Goal: Task Accomplishment & Management: Use online tool/utility

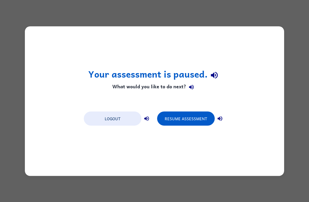
click at [202, 118] on button "Resume Assessment" at bounding box center [186, 118] width 58 height 14
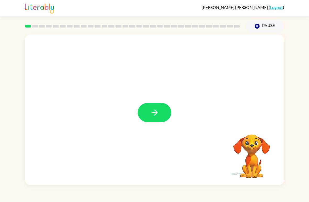
click at [164, 117] on button "button" at bounding box center [155, 112] width 34 height 19
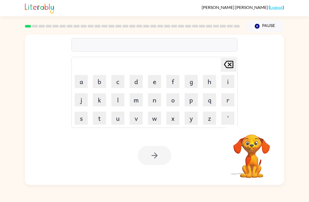
click at [83, 122] on button "s" at bounding box center [81, 118] width 13 height 13
click at [210, 84] on button "h" at bounding box center [209, 81] width 13 height 13
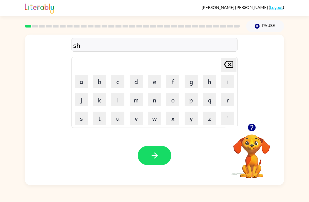
click at [173, 104] on button "o" at bounding box center [172, 99] width 13 height 13
click at [84, 117] on button "s" at bounding box center [81, 118] width 13 height 13
click at [208, 80] on button "h" at bounding box center [209, 81] width 13 height 13
click at [158, 155] on icon "button" at bounding box center [154, 155] width 9 height 9
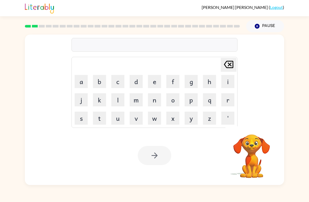
click at [82, 83] on button "a" at bounding box center [81, 81] width 13 height 13
click at [195, 103] on button "p" at bounding box center [191, 99] width 13 height 13
click at [224, 84] on button "i" at bounding box center [227, 81] width 13 height 13
click at [226, 101] on button "r" at bounding box center [227, 99] width 13 height 13
click at [84, 86] on button "a" at bounding box center [81, 81] width 13 height 13
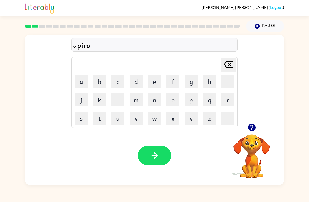
click at [121, 82] on button "c" at bounding box center [117, 81] width 13 height 13
click at [150, 82] on button "e" at bounding box center [154, 81] width 13 height 13
click at [117, 84] on button "c" at bounding box center [117, 81] width 13 height 13
click at [232, 66] on icon "[PERSON_NAME] last character input" at bounding box center [228, 64] width 13 height 13
click at [79, 118] on button "s" at bounding box center [81, 118] width 13 height 13
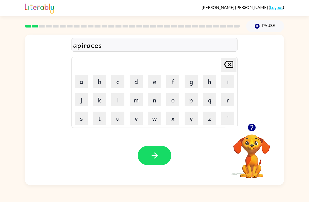
click at [148, 163] on button "button" at bounding box center [155, 155] width 34 height 19
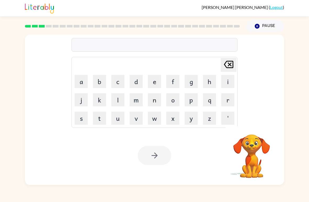
click at [227, 101] on button "r" at bounding box center [227, 99] width 13 height 13
click at [154, 85] on button "e" at bounding box center [154, 81] width 13 height 13
click at [84, 82] on button "a" at bounding box center [81, 81] width 13 height 13
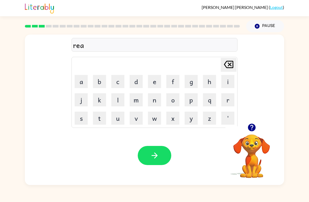
click at [120, 98] on button "l" at bounding box center [117, 99] width 13 height 13
click at [228, 83] on button "i" at bounding box center [227, 81] width 13 height 13
click at [139, 86] on button "d" at bounding box center [136, 81] width 13 height 13
click at [191, 117] on button "y" at bounding box center [191, 118] width 13 height 13
click at [154, 156] on icon "button" at bounding box center [154, 155] width 9 height 9
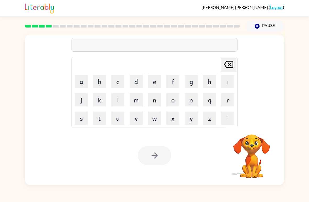
click at [153, 86] on button "e" at bounding box center [154, 81] width 13 height 13
click at [120, 101] on button "l" at bounding box center [117, 99] width 13 height 13
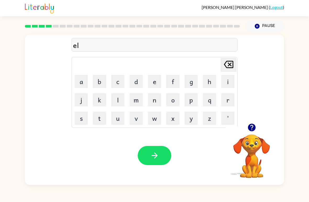
click at [226, 83] on button "i" at bounding box center [227, 81] width 13 height 13
click at [140, 105] on button "m" at bounding box center [136, 99] width 13 height 13
click at [226, 83] on button "i" at bounding box center [227, 81] width 13 height 13
click at [156, 106] on button "n" at bounding box center [154, 99] width 13 height 13
click at [87, 81] on button "a" at bounding box center [81, 81] width 13 height 13
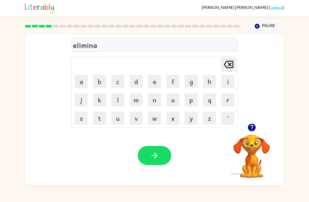
click at [99, 120] on button "t" at bounding box center [99, 118] width 13 height 13
click at [154, 85] on button "e" at bounding box center [154, 81] width 13 height 13
click at [154, 161] on button "button" at bounding box center [155, 155] width 34 height 19
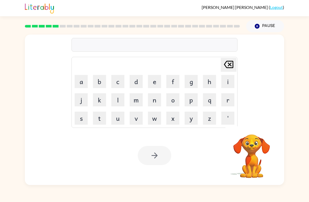
click at [140, 82] on button "d" at bounding box center [136, 81] width 13 height 13
click at [123, 119] on button "u" at bounding box center [117, 118] width 13 height 13
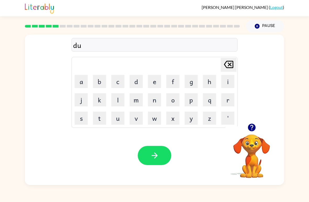
click at [191, 100] on button "p" at bounding box center [191, 99] width 13 height 13
click at [122, 103] on button "l" at bounding box center [117, 99] width 13 height 13
click at [226, 83] on button "i" at bounding box center [227, 81] width 13 height 13
click at [100, 104] on button "k" at bounding box center [99, 99] width 13 height 13
click at [83, 84] on button "a" at bounding box center [81, 81] width 13 height 13
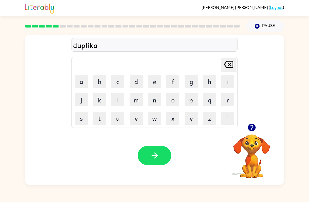
click at [101, 118] on button "t" at bounding box center [99, 118] width 13 height 13
click at [155, 84] on button "e" at bounding box center [154, 81] width 13 height 13
click at [156, 161] on button "button" at bounding box center [155, 155] width 34 height 19
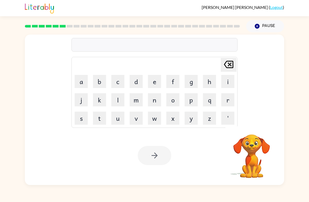
click at [140, 119] on button "v" at bounding box center [136, 118] width 13 height 13
click at [80, 87] on button "a" at bounding box center [81, 81] width 13 height 13
click at [116, 83] on button "c" at bounding box center [117, 81] width 13 height 13
click at [81, 83] on button "a" at bounding box center [81, 81] width 13 height 13
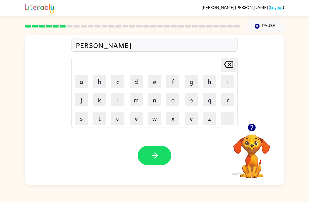
click at [103, 118] on button "t" at bounding box center [99, 118] width 13 height 13
click at [225, 83] on button "i" at bounding box center [227, 81] width 13 height 13
click at [177, 102] on button "o" at bounding box center [172, 99] width 13 height 13
click at [149, 105] on button "n" at bounding box center [154, 99] width 13 height 13
click at [142, 156] on button "button" at bounding box center [155, 155] width 34 height 19
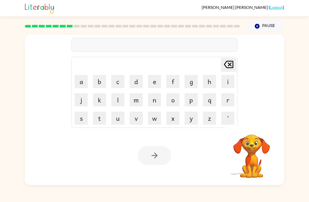
click at [195, 102] on button "p" at bounding box center [191, 99] width 13 height 13
click at [121, 121] on button "u" at bounding box center [117, 118] width 13 height 13
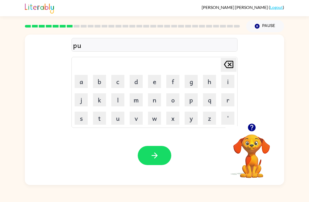
click at [134, 83] on button "d" at bounding box center [136, 81] width 13 height 13
click at [117, 98] on button "l" at bounding box center [117, 99] width 13 height 13
click at [157, 84] on button "e" at bounding box center [154, 81] width 13 height 13
click at [144, 160] on button "button" at bounding box center [155, 155] width 34 height 19
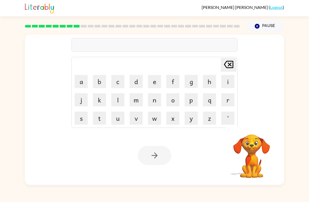
click at [192, 103] on button "p" at bounding box center [191, 99] width 13 height 13
click at [81, 86] on button "a" at bounding box center [81, 81] width 13 height 13
click at [226, 102] on button "r" at bounding box center [227, 99] width 13 height 13
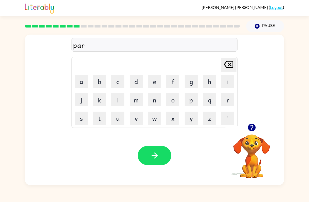
click at [134, 84] on button "d" at bounding box center [136, 81] width 13 height 13
click at [227, 84] on button "i" at bounding box center [227, 81] width 13 height 13
click at [120, 86] on button "c" at bounding box center [117, 81] width 13 height 13
click at [85, 86] on button "a" at bounding box center [81, 81] width 13 height 13
click at [122, 99] on button "l" at bounding box center [117, 99] width 13 height 13
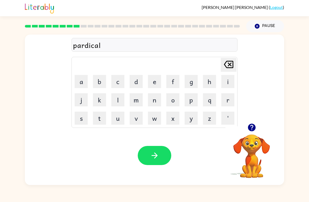
click at [149, 164] on button "button" at bounding box center [155, 155] width 34 height 19
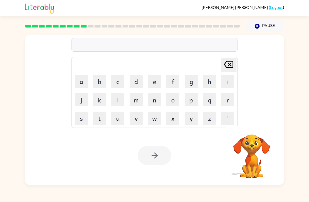
click at [226, 99] on button "r" at bounding box center [227, 99] width 13 height 13
click at [155, 83] on button "e" at bounding box center [154, 81] width 13 height 13
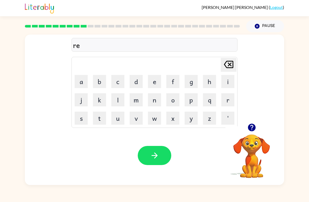
click at [85, 82] on button "a" at bounding box center [81, 81] width 13 height 13
click at [118, 85] on button "c" at bounding box center [117, 81] width 13 height 13
click at [81, 83] on button "a" at bounding box center [81, 81] width 13 height 13
click at [121, 87] on button "c" at bounding box center [117, 81] width 13 height 13
click at [209, 86] on button "h" at bounding box center [209, 81] width 13 height 13
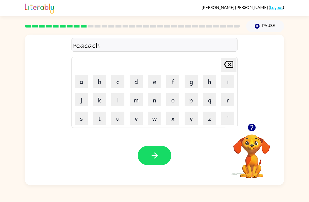
click at [119, 119] on button "u" at bounding box center [117, 118] width 13 height 13
click at [224, 103] on button "r" at bounding box center [227, 99] width 13 height 13
click at [157, 81] on button "e" at bounding box center [154, 81] width 13 height 13
click at [152, 163] on button "button" at bounding box center [155, 155] width 34 height 19
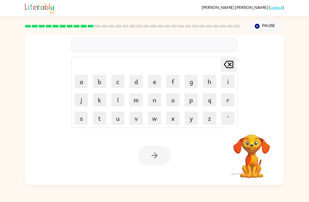
click at [191, 100] on button "p" at bounding box center [191, 99] width 13 height 13
click at [227, 96] on button "r" at bounding box center [227, 99] width 13 height 13
click at [227, 80] on button "i" at bounding box center [227, 81] width 13 height 13
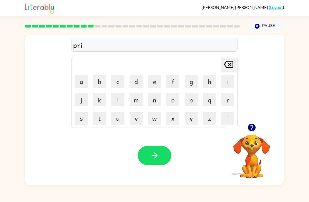
click at [79, 123] on button "s" at bounding box center [81, 118] width 13 height 13
click at [124, 84] on button "c" at bounding box center [117, 81] width 13 height 13
click at [122, 124] on button "u" at bounding box center [117, 118] width 13 height 13
click at [118, 104] on button "l" at bounding box center [117, 99] width 13 height 13
click at [156, 84] on button "e" at bounding box center [154, 81] width 13 height 13
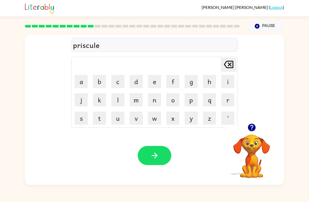
click at [149, 153] on button "button" at bounding box center [155, 155] width 34 height 19
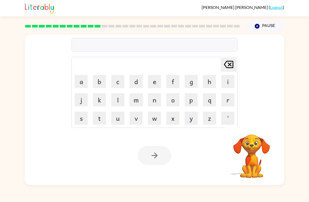
click at [119, 83] on button "c" at bounding box center [117, 81] width 13 height 13
click at [227, 102] on button "r" at bounding box center [227, 99] width 13 height 13
click at [85, 88] on button "a" at bounding box center [81, 81] width 13 height 13
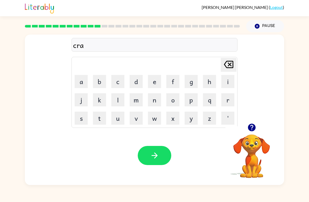
click at [137, 116] on button "v" at bounding box center [136, 118] width 13 height 13
click at [154, 84] on button "e" at bounding box center [154, 81] width 13 height 13
click at [155, 162] on button "button" at bounding box center [155, 155] width 34 height 19
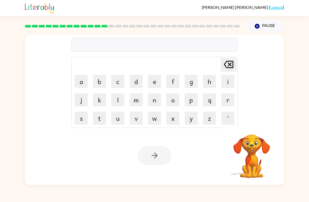
click at [138, 83] on button "d" at bounding box center [136, 81] width 13 height 13
click at [227, 85] on button "i" at bounding box center [227, 81] width 13 height 13
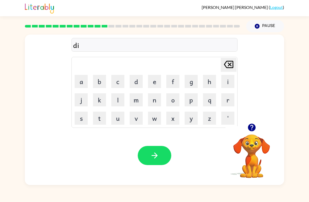
click at [118, 84] on button "c" at bounding box center [117, 81] width 13 height 13
click at [102, 118] on button "t" at bounding box center [99, 118] width 13 height 13
click at [86, 84] on button "a" at bounding box center [81, 81] width 13 height 13
click at [103, 118] on button "t" at bounding box center [99, 118] width 13 height 13
click at [151, 81] on button "e" at bounding box center [154, 81] width 13 height 13
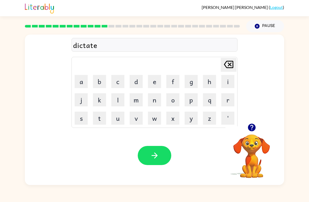
click at [148, 155] on button "button" at bounding box center [155, 155] width 34 height 19
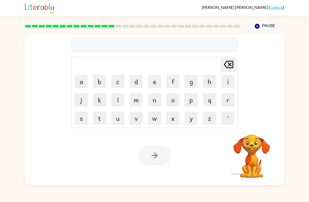
click at [193, 102] on button "p" at bounding box center [191, 99] width 13 height 13
click at [80, 83] on button "a" at bounding box center [81, 81] width 13 height 13
click at [227, 83] on button "i" at bounding box center [227, 81] width 13 height 13
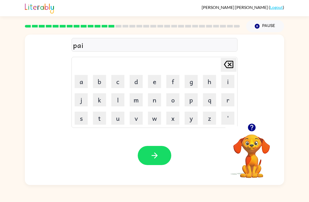
click at [136, 103] on button "m" at bounding box center [136, 99] width 13 height 13
click at [152, 84] on button "e" at bounding box center [154, 81] width 13 height 13
click at [155, 102] on button "n" at bounding box center [154, 99] width 13 height 13
click at [102, 123] on button "t" at bounding box center [99, 118] width 13 height 13
click at [154, 86] on button "e" at bounding box center [154, 81] width 13 height 13
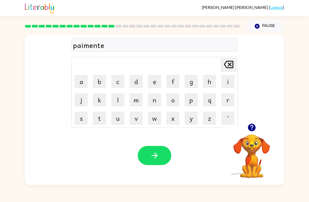
click at [223, 68] on icon "[PERSON_NAME] last character input" at bounding box center [228, 64] width 13 height 13
click at [159, 152] on icon "button" at bounding box center [154, 155] width 9 height 9
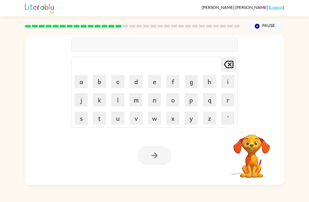
click at [135, 100] on button "m" at bounding box center [136, 99] width 13 height 13
click at [77, 81] on button "a" at bounding box center [81, 81] width 13 height 13
click at [83, 103] on button "j" at bounding box center [81, 99] width 13 height 13
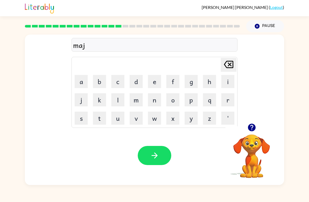
click at [153, 88] on button "e" at bounding box center [154, 81] width 13 height 13
click at [223, 99] on button "r" at bounding box center [227, 99] width 13 height 13
click at [152, 154] on icon "button" at bounding box center [154, 155] width 9 height 9
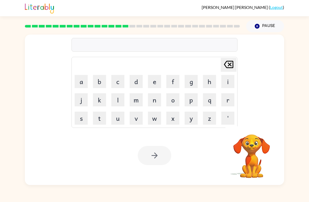
click at [85, 122] on button "s" at bounding box center [81, 118] width 13 height 13
click at [195, 101] on button "p" at bounding box center [191, 99] width 13 height 13
click at [78, 81] on button "a" at bounding box center [81, 81] width 13 height 13
click at [225, 98] on button "r" at bounding box center [227, 99] width 13 height 13
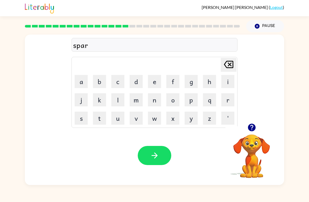
click at [99, 98] on button "k" at bounding box center [99, 99] width 13 height 13
click at [158, 157] on icon "button" at bounding box center [154, 155] width 9 height 9
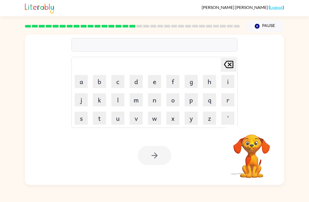
click at [190, 101] on button "p" at bounding box center [191, 99] width 13 height 13
click at [177, 100] on button "o" at bounding box center [172, 99] width 13 height 13
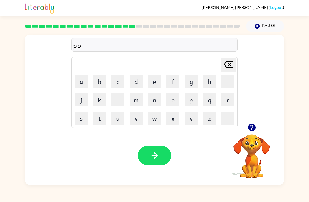
click at [123, 100] on button "l" at bounding box center [117, 99] width 13 height 13
click at [156, 81] on button "e" at bounding box center [154, 81] width 13 height 13
click at [162, 153] on button "button" at bounding box center [155, 155] width 34 height 19
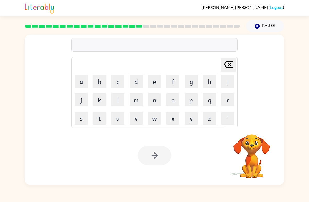
click at [105, 198] on div "[PERSON_NAME] ( Logout ) Pause Pause Delete Delete last character input a b c d…" at bounding box center [154, 101] width 309 height 202
click at [83, 117] on button "s" at bounding box center [81, 118] width 13 height 13
click at [191, 102] on button "p" at bounding box center [191, 99] width 13 height 13
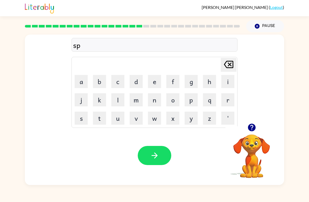
click at [224, 84] on button "i" at bounding box center [227, 81] width 13 height 13
click at [121, 119] on button "u" at bounding box center [117, 118] width 13 height 13
click at [224, 67] on icon "[PERSON_NAME] last character input" at bounding box center [228, 64] width 13 height 13
click at [159, 103] on button "n" at bounding box center [154, 99] width 13 height 13
click at [226, 80] on button "i" at bounding box center [227, 81] width 13 height 13
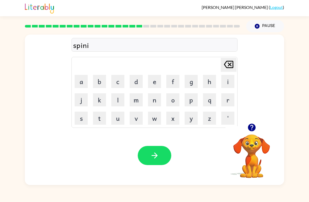
click at [156, 101] on button "n" at bounding box center [154, 99] width 13 height 13
click at [191, 81] on button "g" at bounding box center [191, 81] width 13 height 13
click at [156, 152] on icon "button" at bounding box center [154, 155] width 9 height 9
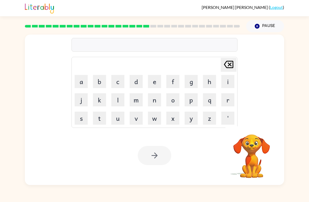
click at [193, 85] on button "g" at bounding box center [191, 81] width 13 height 13
click at [227, 101] on button "r" at bounding box center [227, 99] width 13 height 13
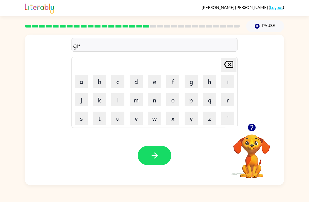
click at [80, 79] on button "a" at bounding box center [81, 81] width 13 height 13
click at [138, 102] on button "m" at bounding box center [136, 99] width 13 height 13
click at [192, 100] on button "p" at bounding box center [191, 99] width 13 height 13
click at [223, 85] on button "i" at bounding box center [227, 81] width 13 height 13
click at [148, 81] on button "e" at bounding box center [154, 81] width 13 height 13
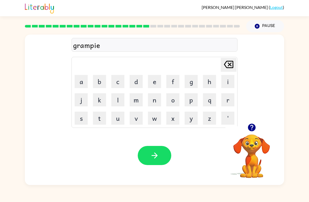
click at [103, 120] on button "t" at bounding box center [99, 118] width 13 height 13
click at [160, 155] on button "button" at bounding box center [155, 155] width 34 height 19
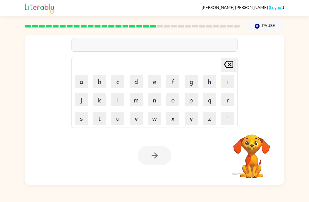
click at [225, 81] on button "i" at bounding box center [227, 81] width 13 height 13
click at [153, 105] on button "n" at bounding box center [154, 99] width 13 height 13
click at [113, 85] on button "c" at bounding box center [117, 81] width 13 height 13
click at [76, 76] on button "a" at bounding box center [81, 81] width 13 height 13
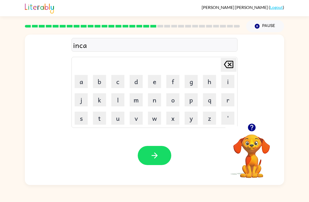
click at [103, 82] on button "b" at bounding box center [99, 81] width 13 height 13
click at [222, 84] on button "i" at bounding box center [227, 81] width 13 height 13
click at [78, 83] on button "a" at bounding box center [81, 81] width 13 height 13
click at [117, 95] on button "l" at bounding box center [117, 99] width 13 height 13
click at [151, 158] on icon "button" at bounding box center [154, 155] width 9 height 9
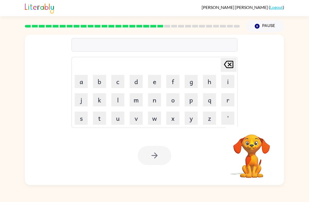
click at [116, 100] on button "l" at bounding box center [117, 99] width 13 height 13
click at [156, 86] on button "e" at bounding box center [154, 81] width 13 height 13
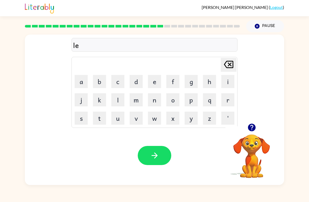
click at [79, 85] on button "a" at bounding box center [81, 81] width 13 height 13
click at [86, 118] on button "s" at bounding box center [81, 118] width 13 height 13
click at [156, 83] on button "e" at bounding box center [154, 81] width 13 height 13
click at [156, 96] on button "n" at bounding box center [154, 99] width 13 height 13
click at [140, 83] on button "d" at bounding box center [136, 81] width 13 height 13
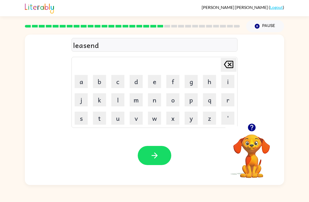
click at [151, 157] on icon "button" at bounding box center [154, 155] width 9 height 9
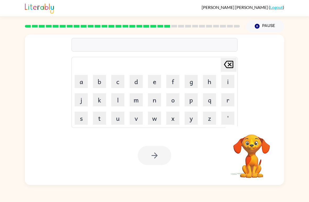
click at [157, 100] on button "n" at bounding box center [154, 99] width 13 height 13
click at [176, 101] on button "o" at bounding box center [172, 99] width 13 height 13
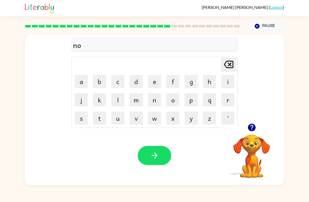
click at [139, 99] on button "m" at bounding box center [136, 99] width 13 height 13
click at [231, 79] on button "i" at bounding box center [227, 81] width 13 height 13
click at [150, 101] on button "n" at bounding box center [154, 99] width 13 height 13
click at [77, 84] on button "a" at bounding box center [81, 81] width 13 height 13
click at [99, 120] on button "t" at bounding box center [99, 118] width 13 height 13
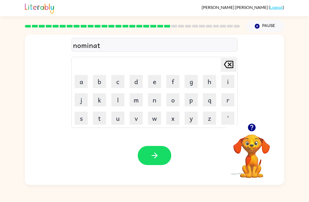
click at [154, 83] on button "e" at bounding box center [154, 81] width 13 height 13
click at [149, 152] on button "button" at bounding box center [155, 155] width 34 height 19
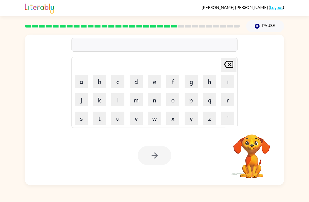
click at [83, 113] on button "s" at bounding box center [81, 118] width 13 height 13
click at [122, 118] on button "u" at bounding box center [117, 118] width 13 height 13
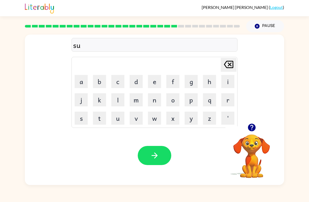
click at [83, 118] on button "s" at bounding box center [81, 118] width 13 height 13
click at [101, 120] on button "t" at bounding box center [99, 118] width 13 height 13
click at [77, 83] on button "a" at bounding box center [81, 81] width 13 height 13
click at [228, 84] on button "i" at bounding box center [227, 81] width 13 height 13
click at [155, 105] on button "n" at bounding box center [154, 99] width 13 height 13
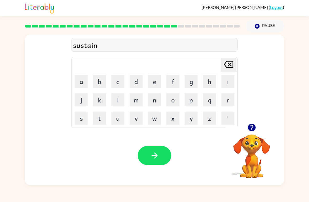
click at [156, 151] on icon "button" at bounding box center [154, 155] width 9 height 9
click at [175, 102] on button "o" at bounding box center [172, 99] width 13 height 13
click at [229, 99] on button "r" at bounding box center [227, 99] width 13 height 13
click at [192, 118] on button "y" at bounding box center [191, 118] width 13 height 13
click at [224, 63] on icon "[PERSON_NAME] last character input" at bounding box center [228, 64] width 13 height 13
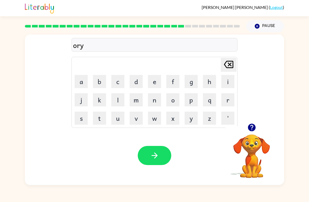
click at [224, 63] on icon "[PERSON_NAME] last character input" at bounding box center [228, 64] width 13 height 13
click at [227, 66] on icon "[PERSON_NAME] last character input" at bounding box center [228, 64] width 13 height 13
click at [152, 123] on button "w" at bounding box center [154, 118] width 13 height 13
click at [172, 103] on button "o" at bounding box center [172, 99] width 13 height 13
click at [229, 103] on button "r" at bounding box center [227, 99] width 13 height 13
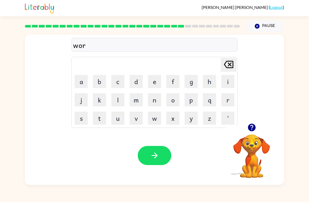
click at [195, 116] on button "y" at bounding box center [191, 118] width 13 height 13
click at [157, 159] on icon "button" at bounding box center [154, 155] width 9 height 9
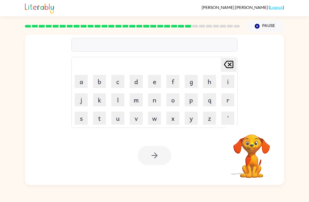
click at [227, 99] on button "r" at bounding box center [227, 99] width 13 height 13
click at [155, 83] on button "e" at bounding box center [154, 81] width 13 height 13
click at [78, 82] on button "a" at bounding box center [81, 81] width 13 height 13
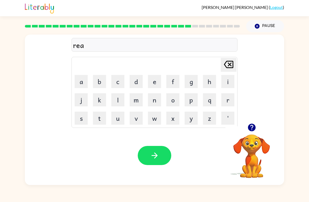
click at [121, 101] on button "l" at bounding box center [117, 99] width 13 height 13
click at [78, 83] on button "a" at bounding box center [81, 81] width 13 height 13
click at [103, 118] on button "t" at bounding box center [99, 118] width 13 height 13
click at [152, 82] on button "e" at bounding box center [154, 81] width 13 height 13
click at [137, 83] on button "d" at bounding box center [136, 81] width 13 height 13
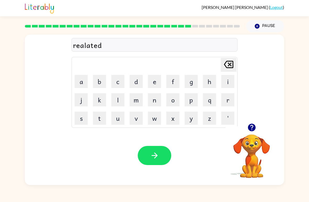
click at [155, 155] on icon "button" at bounding box center [154, 155] width 9 height 9
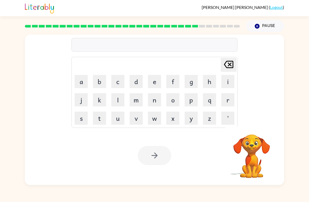
click at [122, 198] on div "[PERSON_NAME] ( Logout ) Pause Pause Delete Delete last character input a b c d…" at bounding box center [154, 101] width 309 height 202
click at [106, 98] on button "k" at bounding box center [99, 99] width 13 height 13
click at [228, 85] on button "i" at bounding box center [227, 81] width 13 height 13
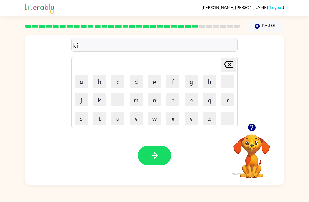
click at [97, 119] on button "t" at bounding box center [99, 118] width 13 height 13
click at [155, 83] on button "e" at bounding box center [154, 81] width 13 height 13
click at [159, 99] on button "n" at bounding box center [154, 99] width 13 height 13
click at [148, 153] on button "button" at bounding box center [155, 155] width 34 height 19
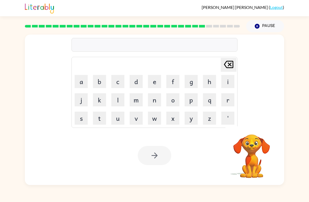
click at [138, 84] on button "d" at bounding box center [136, 81] width 13 height 13
click at [155, 85] on button "e" at bounding box center [154, 81] width 13 height 13
click at [190, 103] on button "p" at bounding box center [191, 99] width 13 height 13
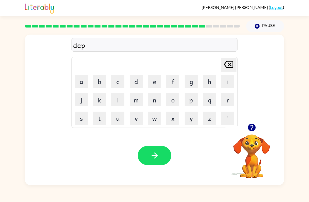
click at [82, 82] on button "a" at bounding box center [81, 81] width 13 height 13
click at [226, 101] on button "r" at bounding box center [227, 99] width 13 height 13
click at [155, 81] on button "e" at bounding box center [154, 81] width 13 height 13
click at [141, 102] on button "m" at bounding box center [136, 99] width 13 height 13
click at [106, 114] on button "t" at bounding box center [99, 118] width 13 height 13
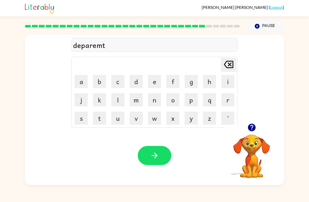
click at [140, 85] on button "d" at bounding box center [136, 81] width 13 height 13
click at [227, 62] on icon "[PERSON_NAME] last character input" at bounding box center [228, 64] width 13 height 13
click at [156, 81] on button "e" at bounding box center [154, 81] width 13 height 13
click at [151, 151] on icon "button" at bounding box center [154, 155] width 9 height 9
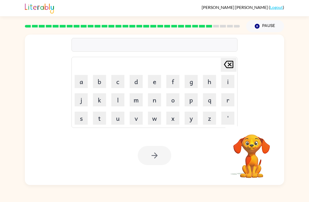
click at [79, 118] on button "s" at bounding box center [81, 118] width 13 height 13
click at [121, 103] on button "l" at bounding box center [117, 99] width 13 height 13
click at [78, 83] on button "a" at bounding box center [81, 81] width 13 height 13
click at [224, 82] on button "i" at bounding box center [227, 81] width 13 height 13
click at [101, 119] on button "t" at bounding box center [99, 118] width 13 height 13
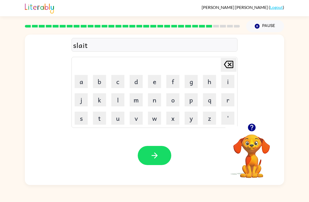
click at [164, 160] on button "button" at bounding box center [155, 155] width 34 height 19
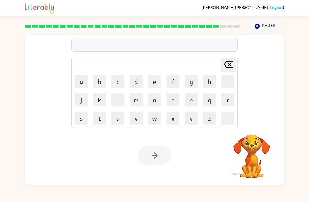
click at [116, 124] on button "u" at bounding box center [117, 118] width 13 height 13
click at [153, 102] on button "n" at bounding box center [154, 99] width 13 height 13
click at [226, 82] on button "i" at bounding box center [227, 81] width 13 height 13
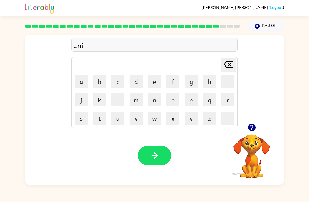
click at [97, 87] on button "b" at bounding box center [99, 81] width 13 height 13
click at [150, 86] on button "e" at bounding box center [154, 81] width 13 height 13
click at [81, 123] on button "s" at bounding box center [81, 118] width 13 height 13
click at [233, 65] on icon at bounding box center [228, 64] width 9 height 7
click at [227, 100] on button "r" at bounding box center [227, 99] width 13 height 13
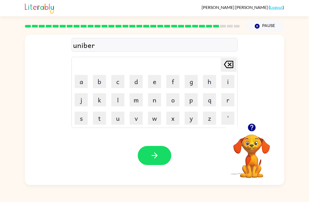
click at [81, 122] on button "s" at bounding box center [81, 118] width 13 height 13
click at [81, 81] on button "a" at bounding box center [81, 81] width 13 height 13
click at [116, 98] on button "l" at bounding box center [117, 99] width 13 height 13
click at [151, 151] on icon "button" at bounding box center [154, 155] width 9 height 9
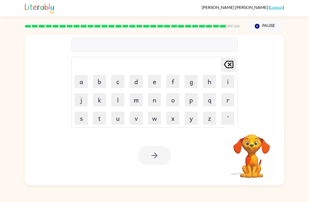
click at [83, 122] on button "s" at bounding box center [81, 118] width 13 height 13
click at [232, 80] on button "i" at bounding box center [227, 81] width 13 height 13
click at [117, 105] on button "l" at bounding box center [117, 99] width 13 height 13
click at [140, 118] on button "v" at bounding box center [136, 118] width 13 height 13
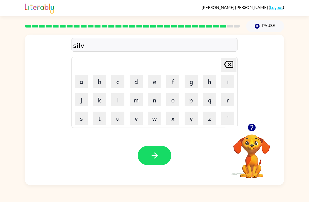
click at [154, 86] on button "e" at bounding box center [154, 81] width 13 height 13
click at [228, 105] on button "r" at bounding box center [227, 99] width 13 height 13
click at [156, 124] on button "w" at bounding box center [154, 118] width 13 height 13
click at [83, 80] on button "a" at bounding box center [81, 81] width 13 height 13
click at [229, 82] on button "i" at bounding box center [227, 81] width 13 height 13
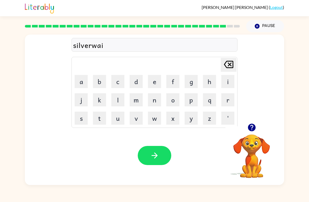
click at [120, 102] on button "l" at bounding box center [117, 99] width 13 height 13
click at [154, 153] on icon "button" at bounding box center [154, 155] width 6 height 6
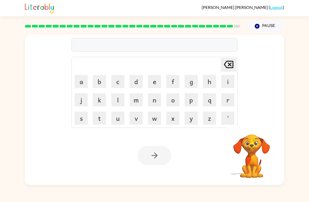
click at [226, 86] on button "i" at bounding box center [227, 81] width 13 height 13
click at [156, 103] on button "n" at bounding box center [154, 99] width 13 height 13
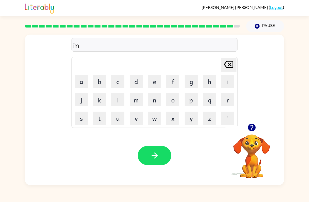
click at [120, 83] on button "c" at bounding box center [117, 81] width 13 height 13
click at [79, 84] on button "a" at bounding box center [81, 81] width 13 height 13
click at [118, 120] on button "u" at bounding box center [117, 118] width 13 height 13
click at [102, 116] on button "t" at bounding box center [99, 118] width 13 height 13
click at [153, 86] on button "e" at bounding box center [154, 81] width 13 height 13
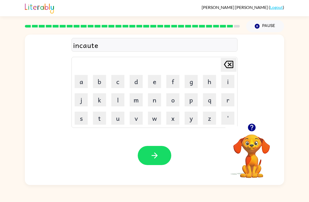
click at [228, 100] on button "r" at bounding box center [227, 99] width 13 height 13
click at [157, 161] on button "button" at bounding box center [155, 155] width 34 height 19
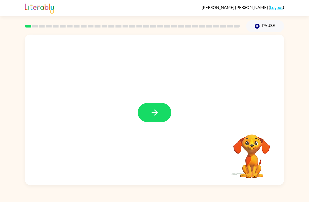
click at [160, 120] on button "button" at bounding box center [155, 112] width 34 height 19
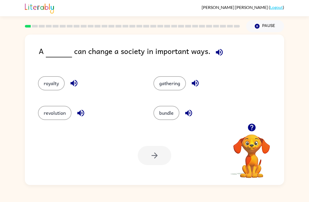
click at [70, 79] on icon "button" at bounding box center [73, 83] width 9 height 9
click at [194, 84] on icon "button" at bounding box center [195, 83] width 7 height 7
click at [81, 114] on icon "button" at bounding box center [80, 112] width 9 height 9
click at [50, 112] on button "revolution" at bounding box center [55, 113] width 34 height 14
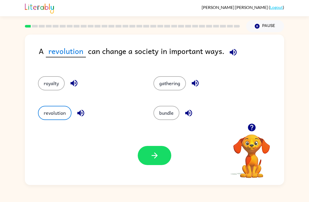
click at [148, 155] on button "button" at bounding box center [155, 155] width 34 height 19
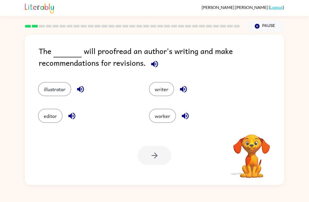
click at [150, 65] on icon "button" at bounding box center [154, 63] width 9 height 9
click at [47, 119] on button "editor" at bounding box center [50, 116] width 25 height 14
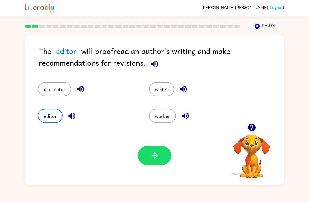
click at [158, 152] on icon "button" at bounding box center [154, 155] width 9 height 9
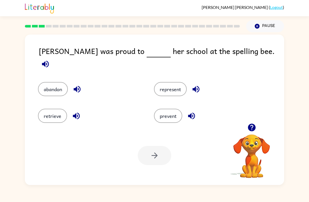
click at [200, 85] on icon "button" at bounding box center [195, 89] width 9 height 9
click at [175, 85] on button "represent" at bounding box center [170, 89] width 33 height 14
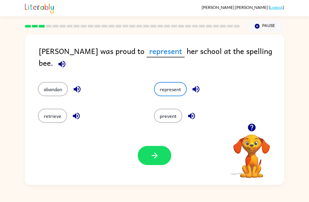
click at [152, 156] on icon "button" at bounding box center [154, 155] width 6 height 6
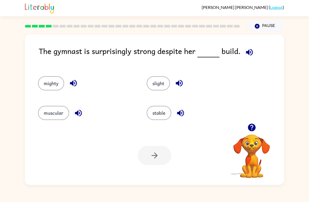
click at [68, 117] on button "muscular" at bounding box center [53, 113] width 31 height 14
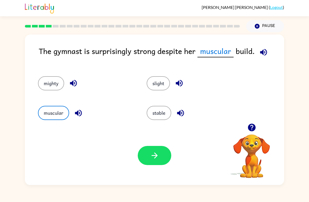
click at [81, 112] on icon "button" at bounding box center [78, 112] width 9 height 9
click at [149, 157] on button "button" at bounding box center [155, 155] width 34 height 19
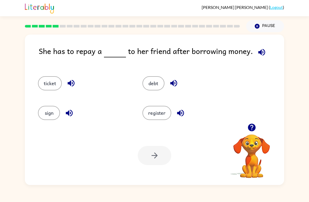
click at [176, 83] on icon "button" at bounding box center [173, 83] width 9 height 9
click at [185, 109] on button "button" at bounding box center [180, 112] width 13 height 13
click at [177, 116] on icon "button" at bounding box center [180, 112] width 9 height 9
click at [167, 113] on button "register" at bounding box center [157, 113] width 29 height 14
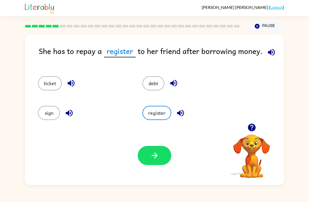
click at [68, 87] on icon "button" at bounding box center [71, 83] width 9 height 9
click at [51, 84] on button "ticket" at bounding box center [50, 83] width 24 height 14
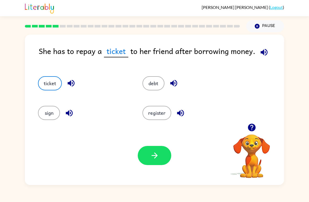
click at [157, 156] on icon "button" at bounding box center [154, 155] width 6 height 6
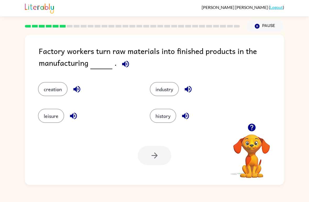
click at [41, 95] on button "creation" at bounding box center [53, 89] width 30 height 14
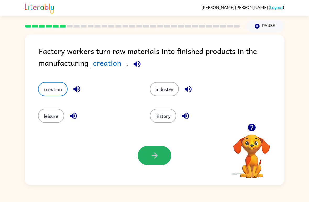
click at [163, 155] on button "button" at bounding box center [155, 155] width 34 height 19
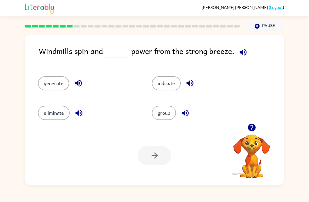
click at [47, 114] on button "eliminate" at bounding box center [54, 113] width 32 height 14
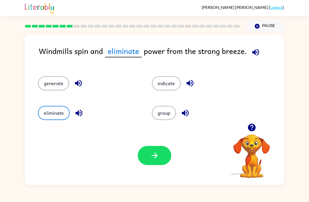
click at [157, 156] on icon "button" at bounding box center [154, 155] width 9 height 9
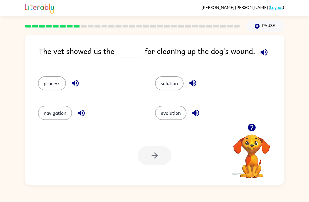
click at [48, 89] on button "process" at bounding box center [52, 83] width 28 height 14
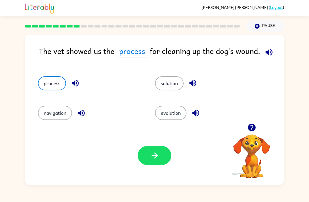
click at [159, 161] on button "button" at bounding box center [155, 155] width 34 height 19
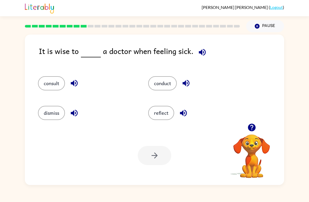
click at [162, 117] on button "reflect" at bounding box center [161, 113] width 26 height 14
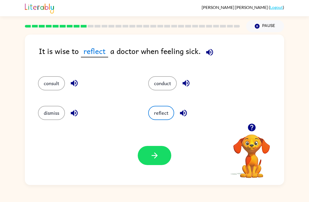
click at [46, 114] on button "dismiss" at bounding box center [51, 113] width 27 height 14
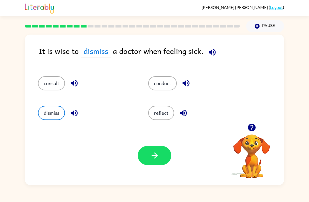
click at [160, 156] on button "button" at bounding box center [155, 155] width 34 height 19
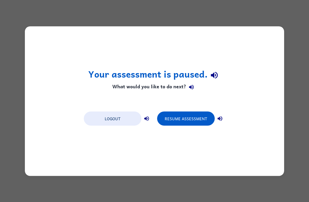
click at [198, 120] on button "Resume Assessment" at bounding box center [186, 118] width 58 height 14
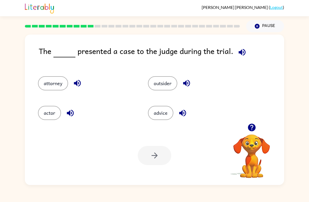
click at [159, 113] on button "advice" at bounding box center [160, 113] width 25 height 14
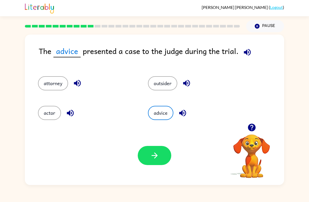
click at [167, 90] on button "outsider" at bounding box center [162, 83] width 29 height 14
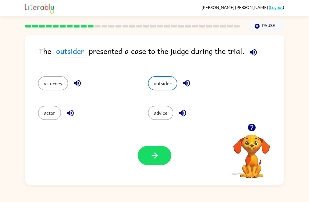
click at [53, 85] on button "attorney" at bounding box center [53, 83] width 30 height 14
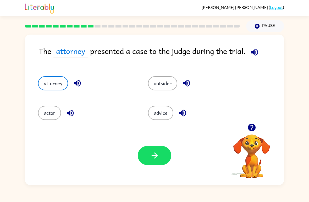
click at [55, 118] on button "actor" at bounding box center [49, 113] width 23 height 14
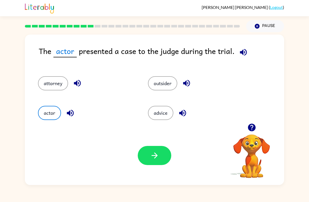
click at [152, 154] on icon "button" at bounding box center [154, 155] width 9 height 9
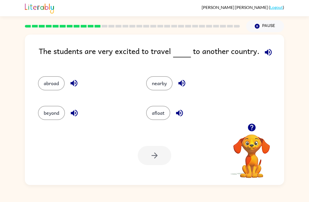
click at [163, 83] on button "nearby" at bounding box center [159, 83] width 26 height 14
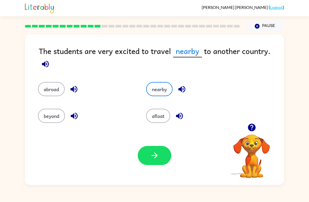
click at [140, 159] on button "button" at bounding box center [155, 155] width 34 height 19
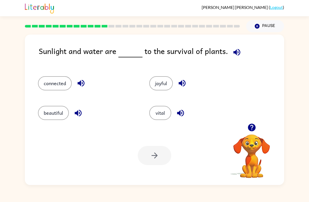
click at [51, 87] on button "connected" at bounding box center [55, 83] width 34 height 14
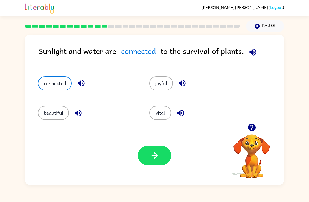
click at [55, 112] on button "beautiful" at bounding box center [53, 113] width 31 height 14
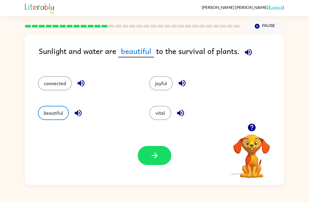
click at [160, 81] on button "joyful" at bounding box center [161, 83] width 24 height 14
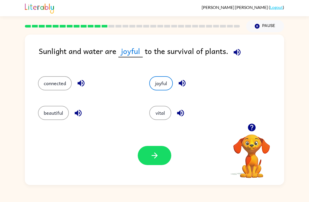
click at [47, 83] on button "connected" at bounding box center [55, 83] width 34 height 14
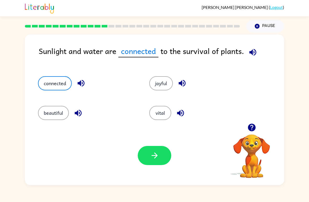
click at [141, 159] on button "button" at bounding box center [155, 155] width 34 height 19
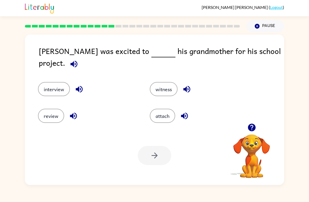
click at [56, 90] on button "interview" at bounding box center [54, 89] width 32 height 14
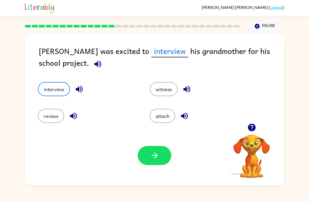
click at [149, 179] on div "Your browser must support playing .mp4 files to use Literably. Please try using…" at bounding box center [154, 155] width 259 height 59
click at [148, 177] on div "Your browser must support playing .mp4 files to use Literably. Please try using…" at bounding box center [154, 155] width 259 height 59
click at [146, 165] on button "button" at bounding box center [155, 155] width 34 height 19
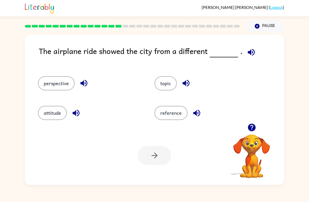
click at [68, 80] on button "perspective" at bounding box center [56, 83] width 37 height 14
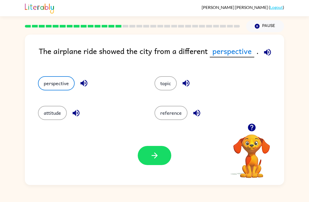
click at [151, 154] on icon "button" at bounding box center [154, 155] width 9 height 9
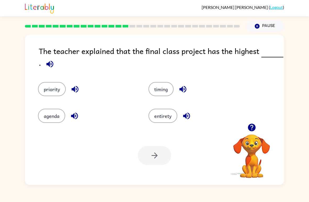
click at [45, 109] on button "agenda" at bounding box center [51, 116] width 27 height 14
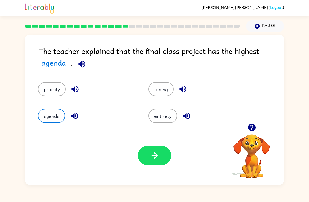
click at [52, 96] on button "priority" at bounding box center [52, 89] width 28 height 14
click at [81, 90] on button "button" at bounding box center [74, 89] width 13 height 13
click at [188, 115] on icon "button" at bounding box center [186, 115] width 9 height 9
click at [184, 85] on button "button" at bounding box center [182, 89] width 13 height 13
click at [75, 112] on icon "button" at bounding box center [74, 115] width 9 height 9
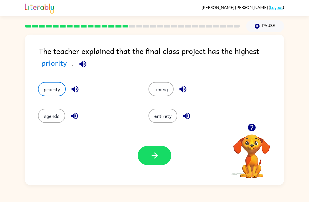
click at [163, 94] on button "timing" at bounding box center [161, 89] width 25 height 14
click at [167, 171] on div "Your browser must support playing .mp4 files to use Literably. Please try using…" at bounding box center [154, 155] width 259 height 59
click at [158, 147] on button "button" at bounding box center [155, 155] width 34 height 19
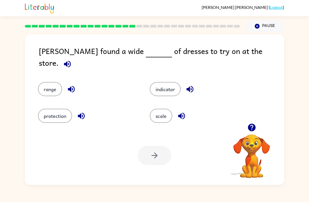
click at [83, 113] on icon "button" at bounding box center [81, 116] width 7 height 7
click at [53, 115] on button "protection" at bounding box center [55, 116] width 34 height 14
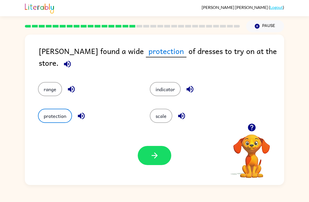
click at [53, 86] on button "range" at bounding box center [50, 89] width 24 height 14
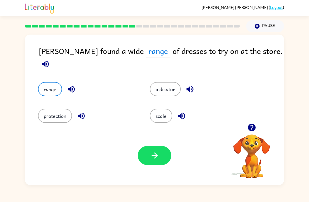
click at [149, 160] on button "button" at bounding box center [155, 155] width 34 height 19
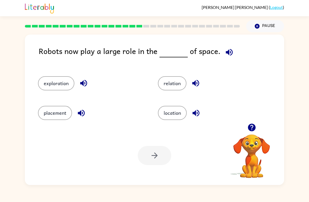
click at [174, 112] on button "location" at bounding box center [172, 113] width 29 height 14
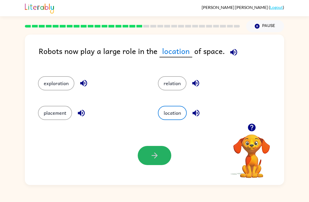
click at [152, 154] on icon "button" at bounding box center [154, 155] width 9 height 9
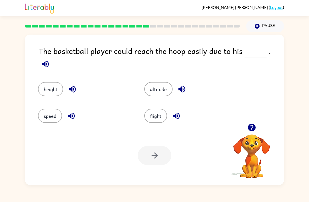
click at [50, 87] on button "height" at bounding box center [50, 89] width 25 height 14
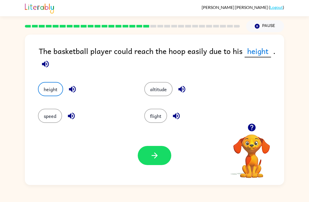
click at [155, 156] on icon "button" at bounding box center [154, 155] width 6 height 6
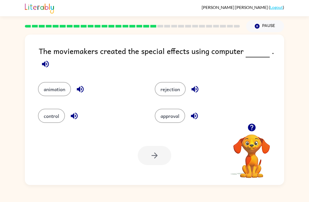
click at [43, 114] on button "control" at bounding box center [51, 116] width 27 height 14
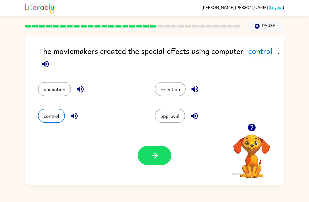
click at [166, 169] on div "Your browser must support playing .mp4 files to use Literably. Please try using…" at bounding box center [154, 155] width 259 height 59
click at [44, 86] on button "animation" at bounding box center [54, 89] width 33 height 14
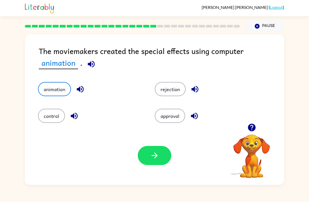
click at [163, 157] on button "button" at bounding box center [155, 155] width 34 height 19
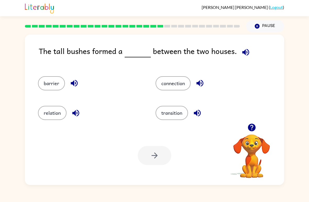
click at [179, 86] on button "connection" at bounding box center [173, 83] width 35 height 14
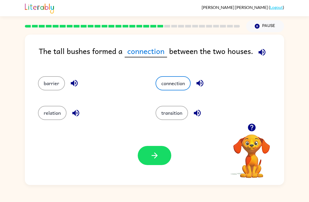
click at [154, 162] on button "button" at bounding box center [155, 155] width 34 height 19
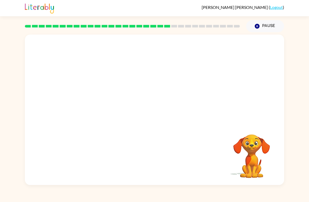
click at [304, 86] on div "Your browser must support playing .mp4 files to use Literably. Please try using…" at bounding box center [154, 108] width 309 height 153
click at [306, 185] on div "Vera Palma-Rivera ( Logout ) Pause Pause Your browser must support playing .mp4…" at bounding box center [154, 101] width 309 height 202
click at [153, 112] on icon "button" at bounding box center [154, 112] width 9 height 9
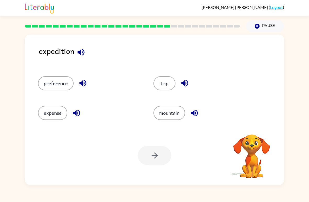
click at [56, 116] on button "expense" at bounding box center [52, 113] width 29 height 14
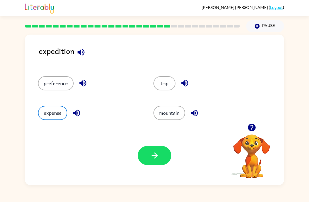
click at [144, 154] on button "button" at bounding box center [155, 155] width 34 height 19
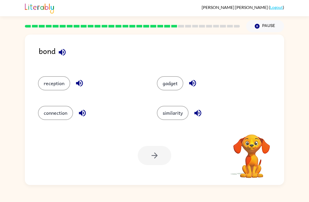
click at [65, 52] on icon "button" at bounding box center [62, 52] width 7 height 7
click at [65, 51] on icon "button" at bounding box center [62, 52] width 9 height 9
click at [61, 58] on button "button" at bounding box center [62, 52] width 13 height 13
click at [63, 52] on icon "button" at bounding box center [62, 52] width 7 height 7
click at [68, 89] on button "reception" at bounding box center [54, 83] width 32 height 14
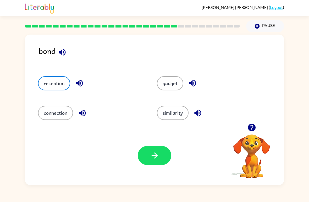
click at [42, 123] on div "connection" at bounding box center [87, 111] width 119 height 30
click at [52, 117] on button "connection" at bounding box center [55, 113] width 35 height 14
click at [184, 112] on button "similarity" at bounding box center [173, 113] width 32 height 14
click at [177, 83] on button "gadget" at bounding box center [170, 83] width 26 height 14
click at [162, 161] on button "button" at bounding box center [155, 155] width 34 height 19
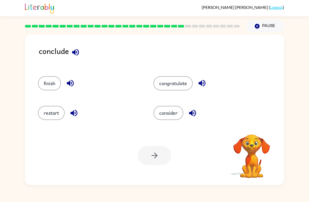
click at [79, 50] on icon "button" at bounding box center [75, 52] width 9 height 9
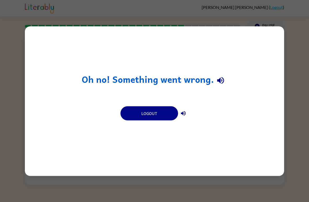
click at [158, 118] on button "Logout" at bounding box center [149, 113] width 58 height 14
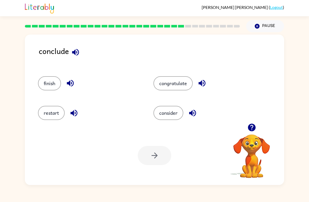
click at [77, 58] on button "button" at bounding box center [75, 52] width 13 height 13
click at [191, 114] on icon "button" at bounding box center [192, 112] width 9 height 9
click at [157, 166] on div "Your browser must support playing .mp4 files to use Literably. Please try using…" at bounding box center [154, 155] width 259 height 59
click at [178, 113] on button "consider" at bounding box center [169, 113] width 30 height 14
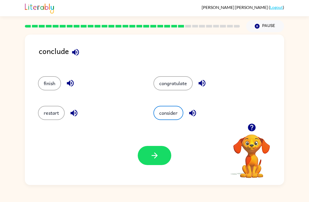
click at [157, 159] on icon "button" at bounding box center [154, 155] width 9 height 9
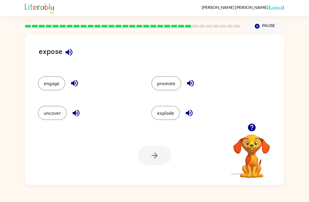
click at [169, 84] on button "promote" at bounding box center [166, 83] width 30 height 14
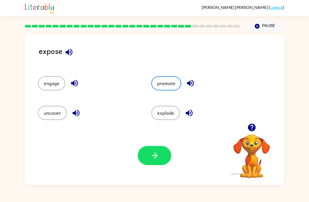
click at [148, 158] on button "button" at bounding box center [155, 155] width 34 height 19
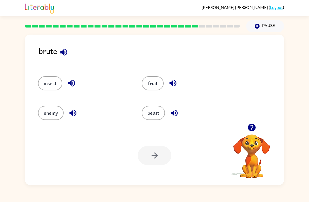
click at [51, 116] on button "enemy" at bounding box center [51, 113] width 26 height 14
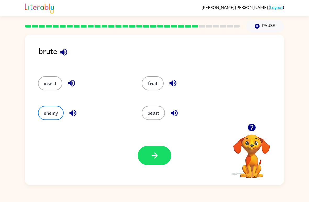
click at [157, 156] on icon "button" at bounding box center [154, 155] width 6 height 6
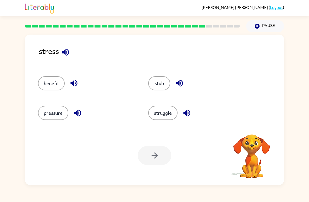
click at [59, 112] on button "pressure" at bounding box center [53, 113] width 30 height 14
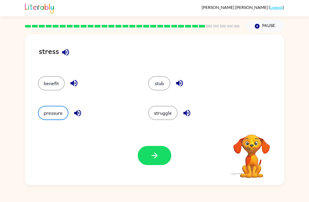
click at [149, 157] on button "button" at bounding box center [155, 155] width 34 height 19
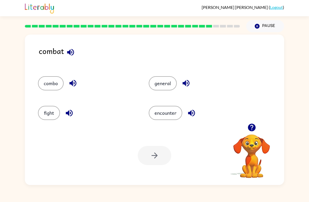
click at [169, 115] on button "encounter" at bounding box center [166, 113] width 34 height 14
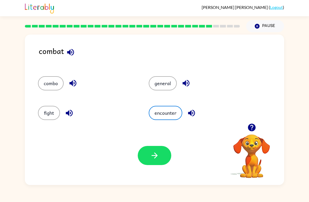
click at [147, 157] on button "button" at bounding box center [155, 155] width 34 height 19
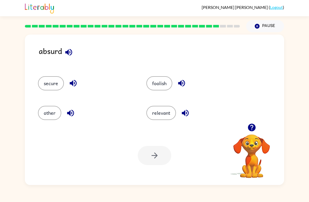
click at [162, 79] on button "foolish" at bounding box center [159, 83] width 26 height 14
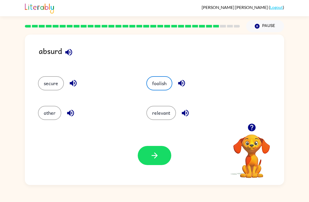
click at [147, 163] on button "button" at bounding box center [155, 155] width 34 height 19
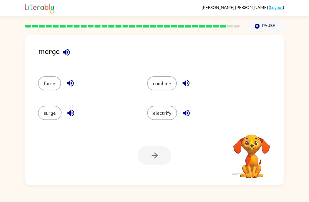
click at [53, 85] on button "force" at bounding box center [49, 83] width 23 height 14
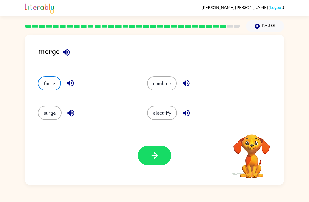
click at [147, 162] on button "button" at bounding box center [155, 155] width 34 height 19
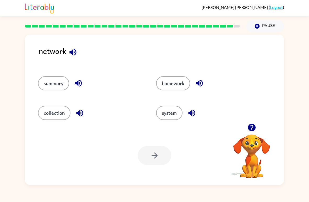
click at [178, 80] on button "homework" at bounding box center [173, 83] width 34 height 14
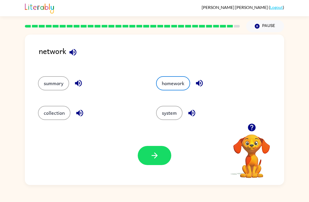
click at [53, 80] on button "summary" at bounding box center [53, 83] width 31 height 14
click at [60, 118] on button "collection" at bounding box center [54, 113] width 32 height 14
click at [175, 85] on button "homework" at bounding box center [173, 83] width 34 height 14
click at [155, 154] on icon "button" at bounding box center [154, 155] width 6 height 6
